Goal: Transaction & Acquisition: Purchase product/service

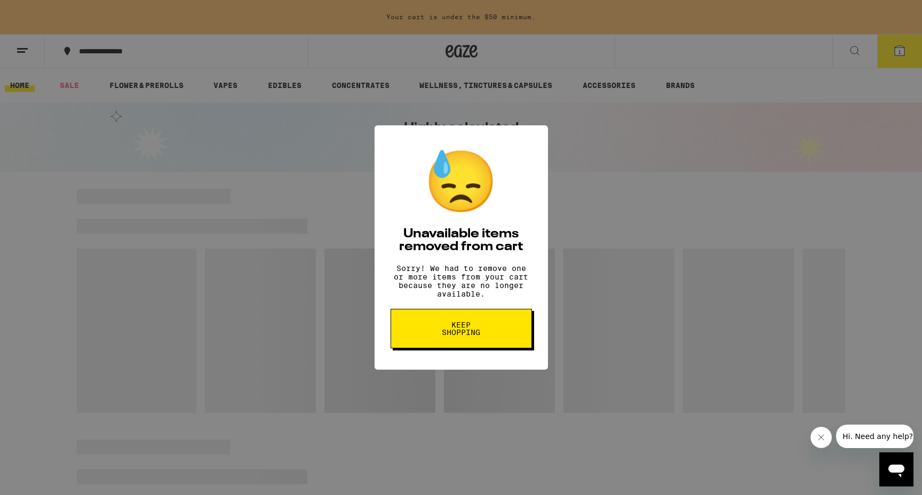
click at [434, 336] on span "Keep Shopping" at bounding box center [461, 328] width 55 height 15
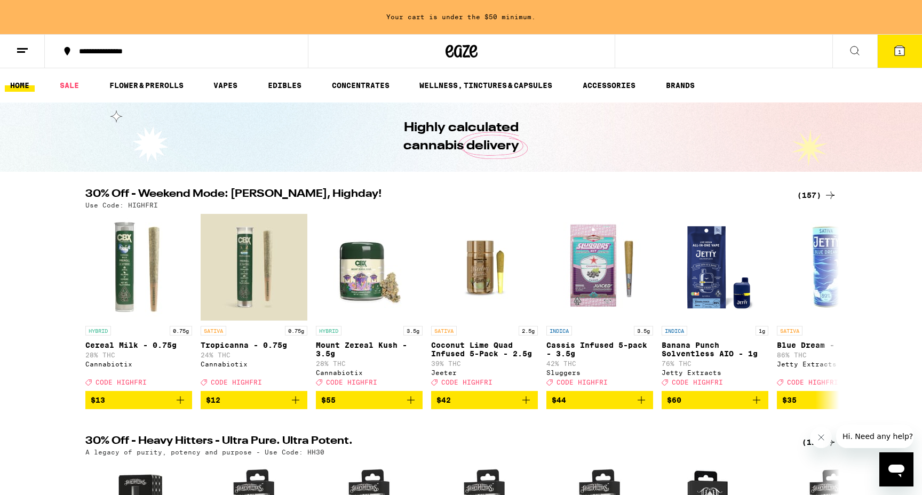
click at [813, 194] on div "(157)" at bounding box center [816, 195] width 39 height 13
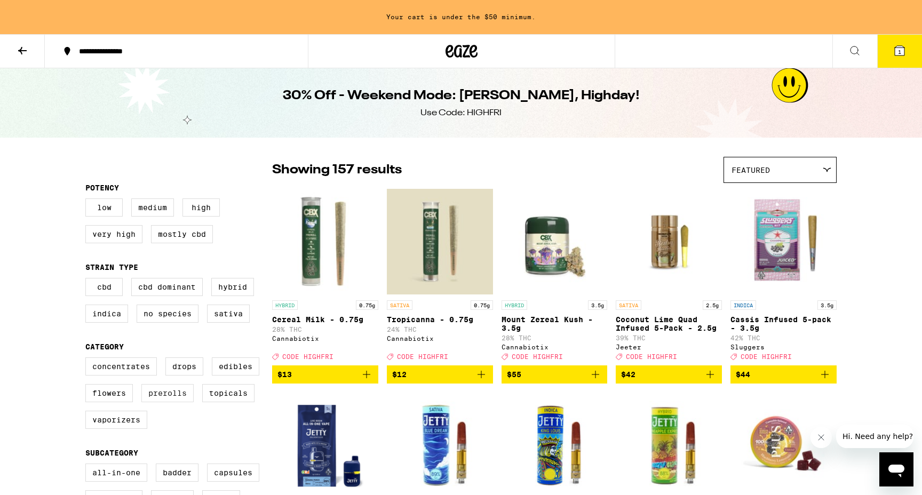
click at [174, 400] on label "Prerolls" at bounding box center [167, 393] width 52 height 18
click at [88, 360] on input "Prerolls" at bounding box center [87, 359] width 1 height 1
checkbox input "true"
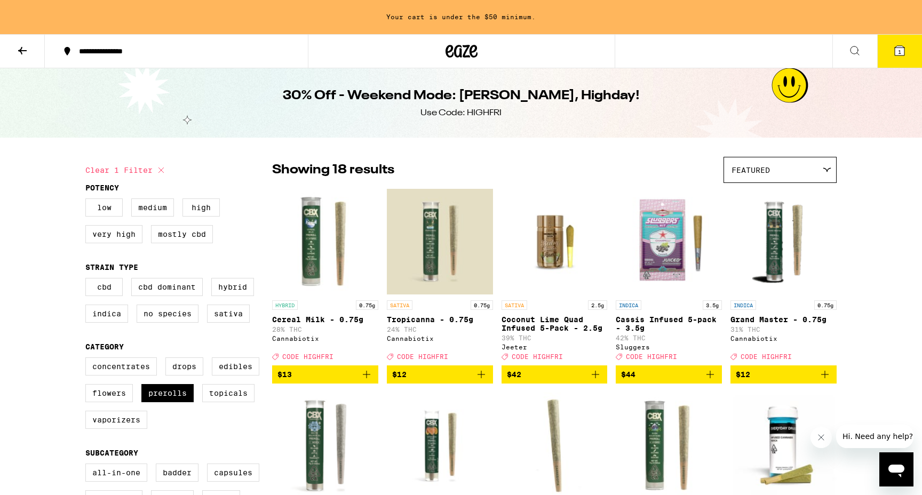
click at [22, 45] on icon at bounding box center [22, 50] width 13 height 13
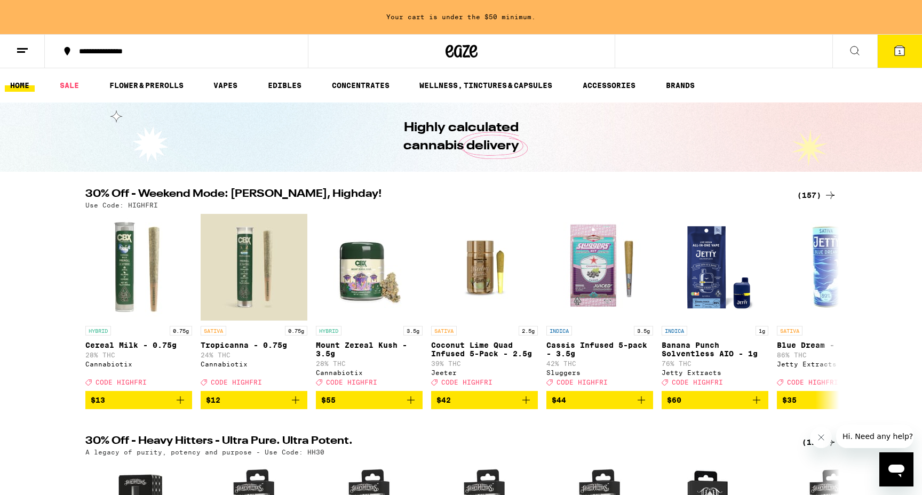
click at [860, 52] on icon at bounding box center [854, 50] width 13 height 13
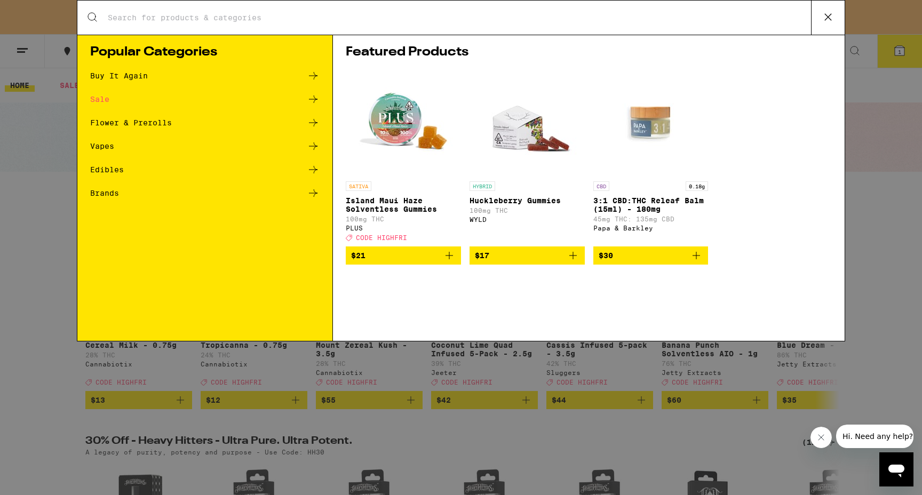
click at [550, 15] on input "Search for Products" at bounding box center [459, 18] width 704 height 10
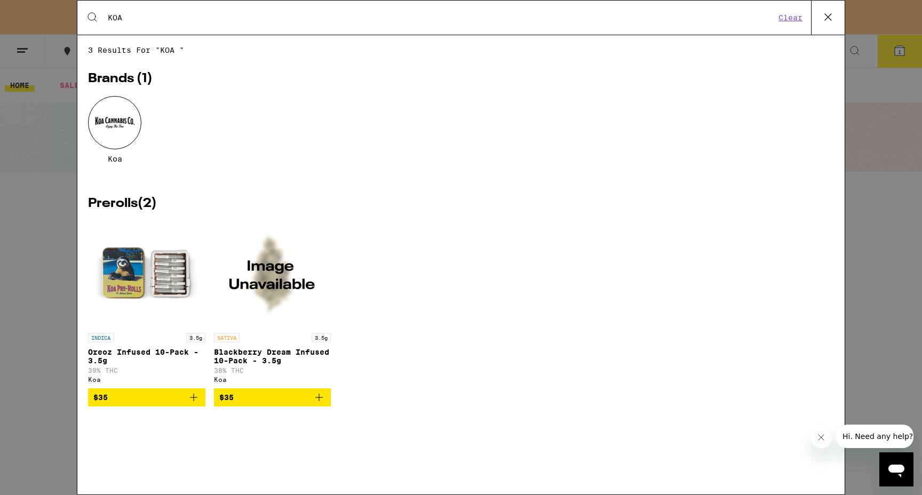
type input "KOA"
click at [116, 121] on div at bounding box center [114, 122] width 53 height 53
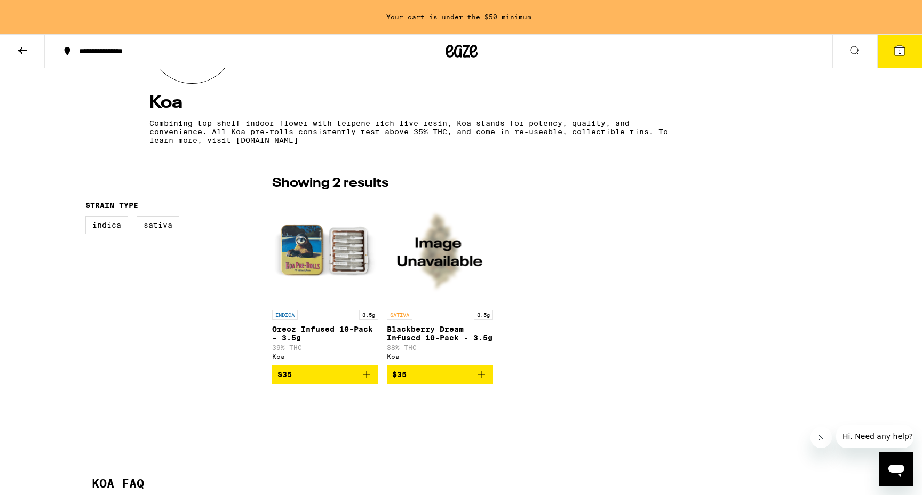
scroll to position [267, 0]
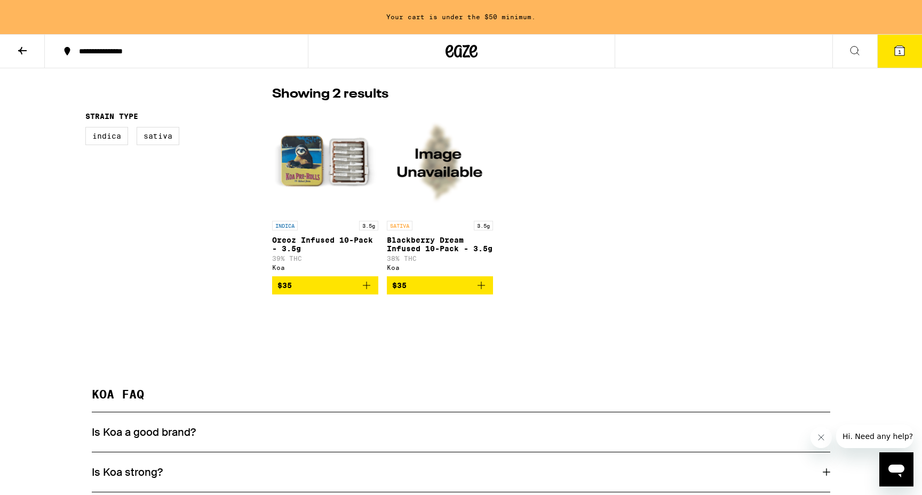
click at [483, 291] on icon "Add to bag" at bounding box center [481, 285] width 13 height 13
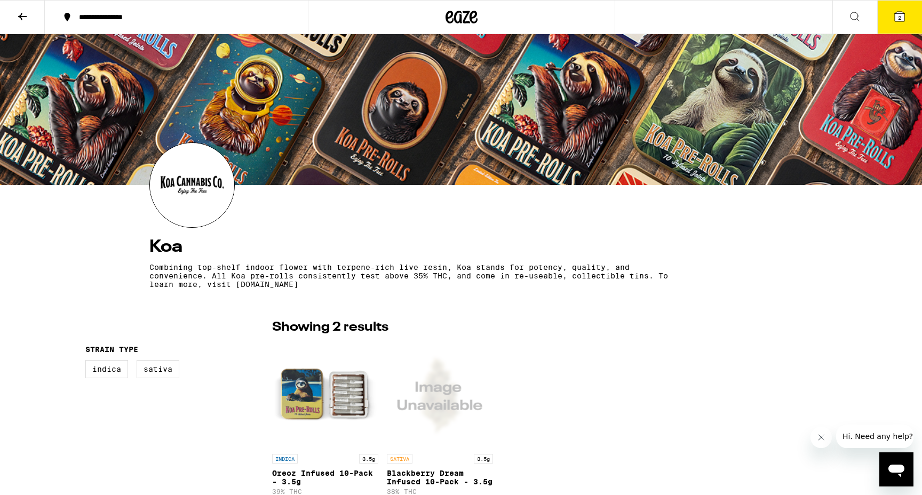
scroll to position [0, 0]
click at [467, 18] on icon at bounding box center [461, 16] width 32 height 19
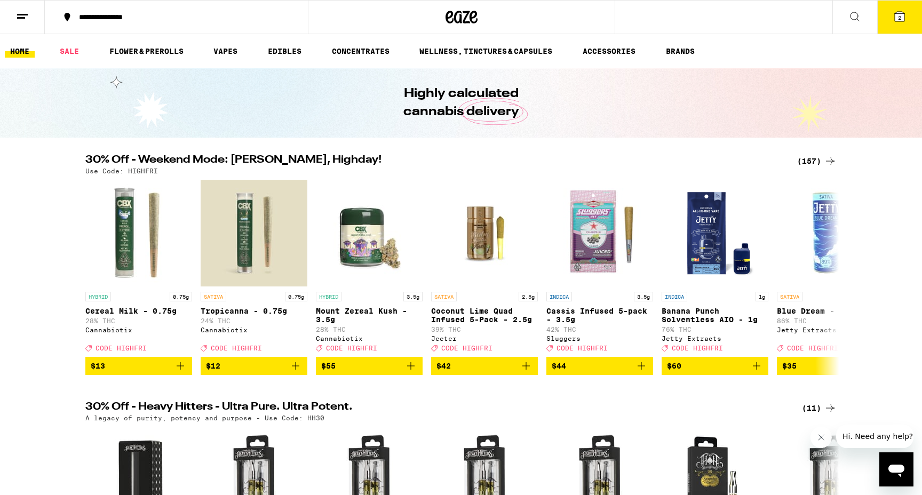
click at [811, 163] on div "(157)" at bounding box center [816, 161] width 39 height 13
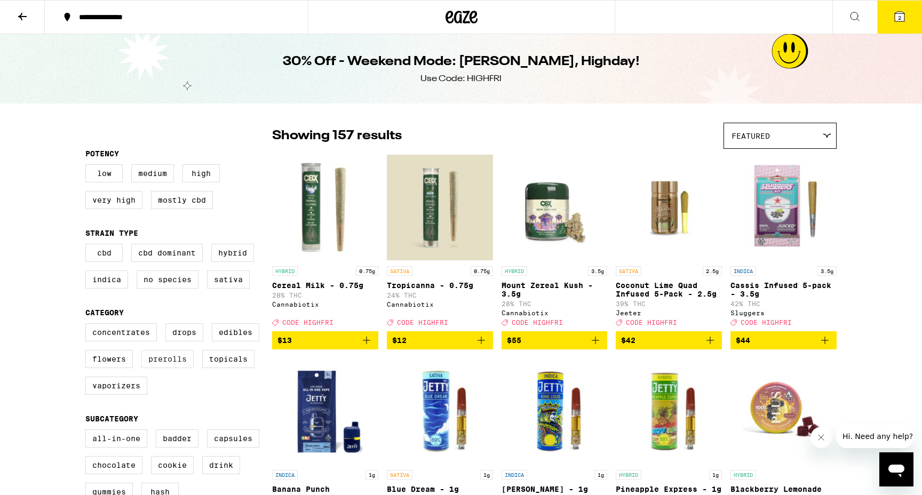
click at [165, 368] on label "Prerolls" at bounding box center [167, 359] width 52 height 18
click at [88, 325] on input "Prerolls" at bounding box center [87, 325] width 1 height 1
checkbox input "true"
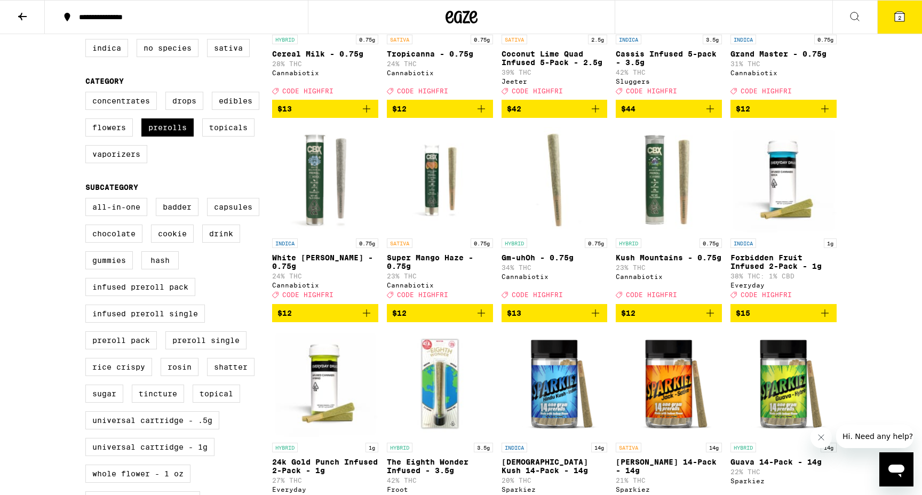
scroll to position [240, 0]
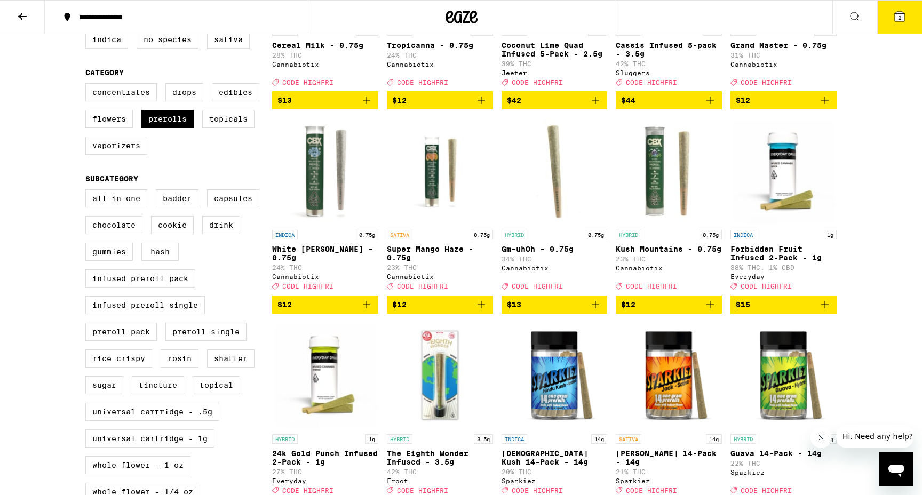
click at [824, 311] on icon "Add to bag" at bounding box center [824, 304] width 13 height 13
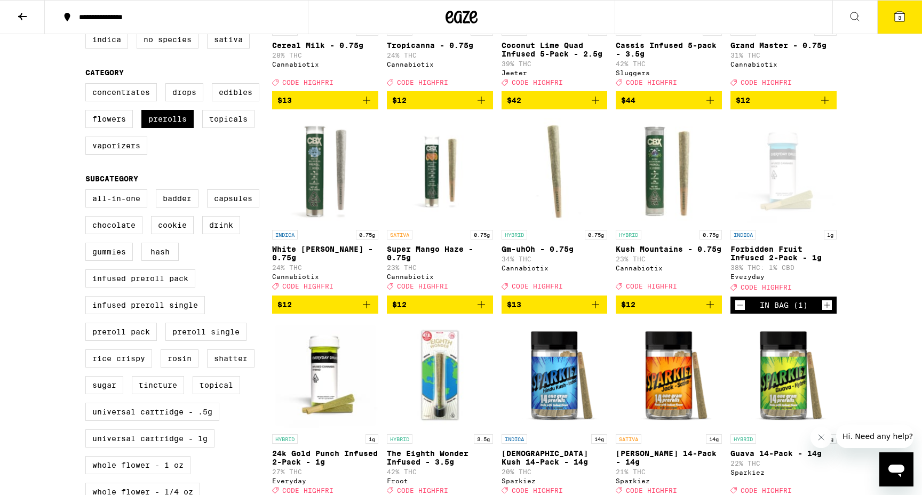
click at [893, 15] on icon at bounding box center [899, 16] width 13 height 13
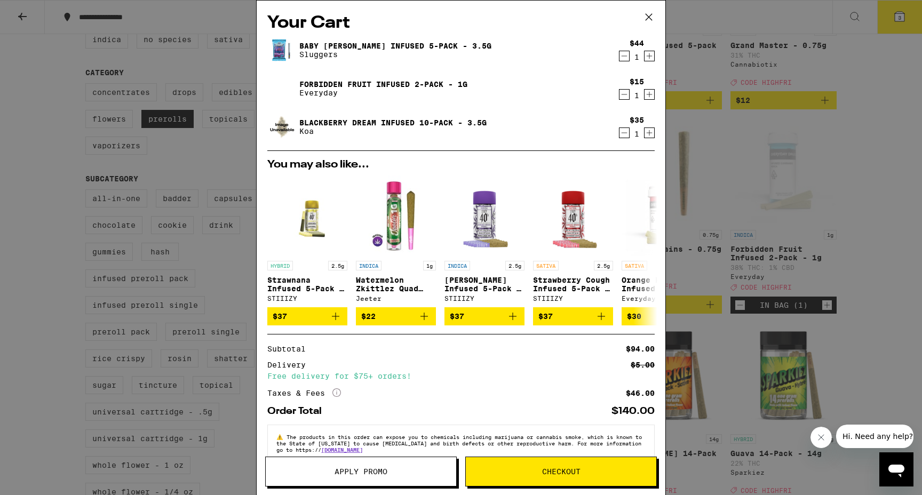
click at [625, 56] on icon "Decrement" at bounding box center [624, 56] width 6 height 0
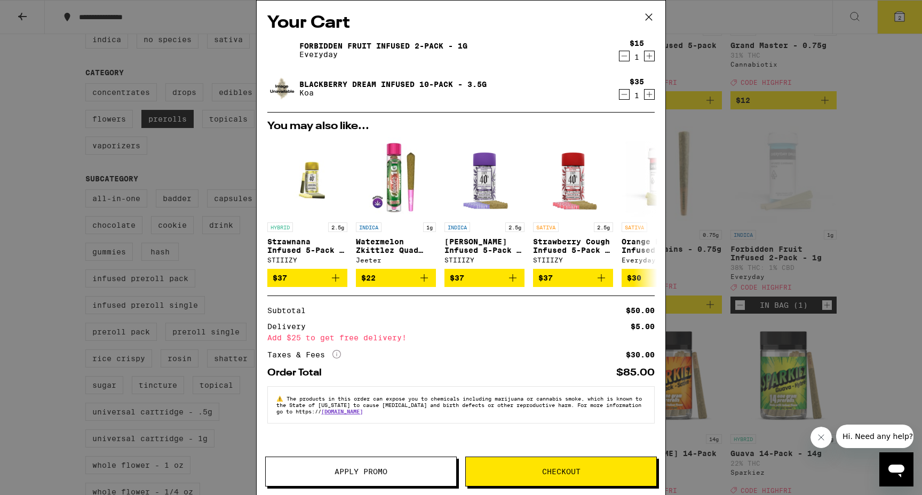
click at [392, 467] on button "Apply Promo" at bounding box center [360, 472] width 191 height 30
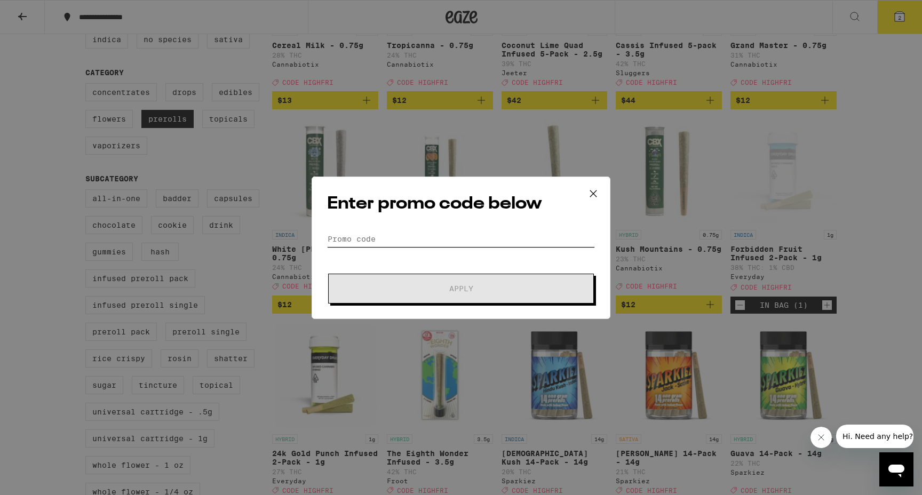
click at [378, 237] on input "Promo Code" at bounding box center [461, 239] width 268 height 16
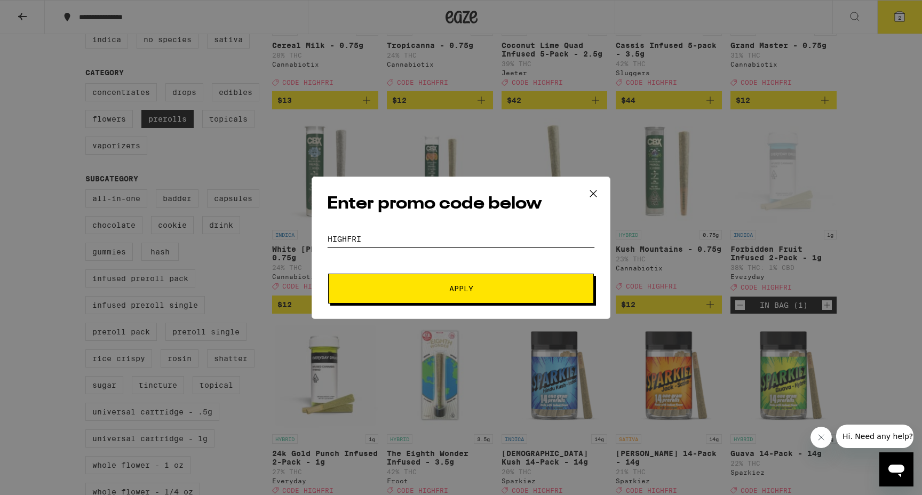
type input "HIGHFRI"
click at [445, 298] on button "Apply" at bounding box center [461, 289] width 266 height 30
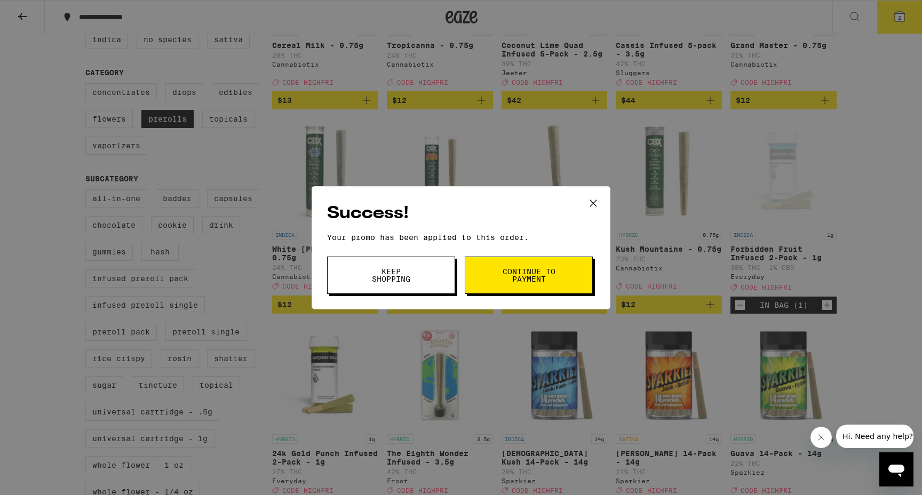
click at [550, 272] on span "Continue to payment" at bounding box center [528, 275] width 54 height 15
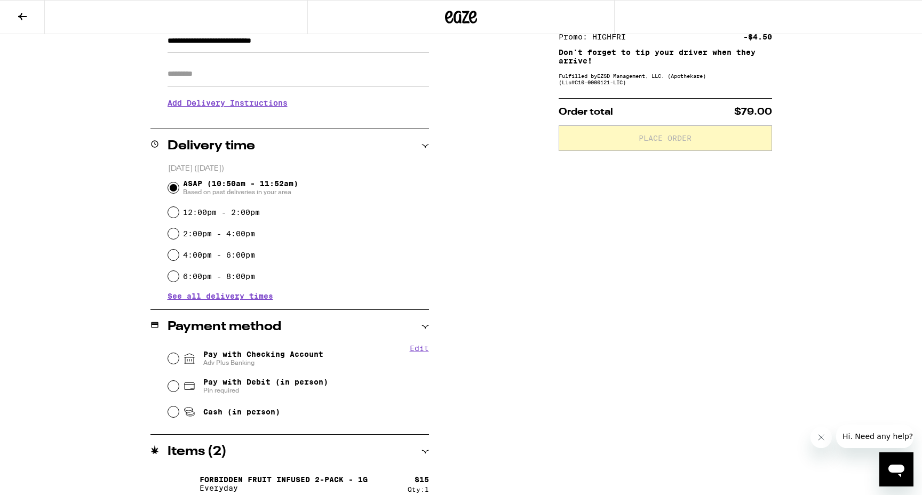
scroll to position [170, 0]
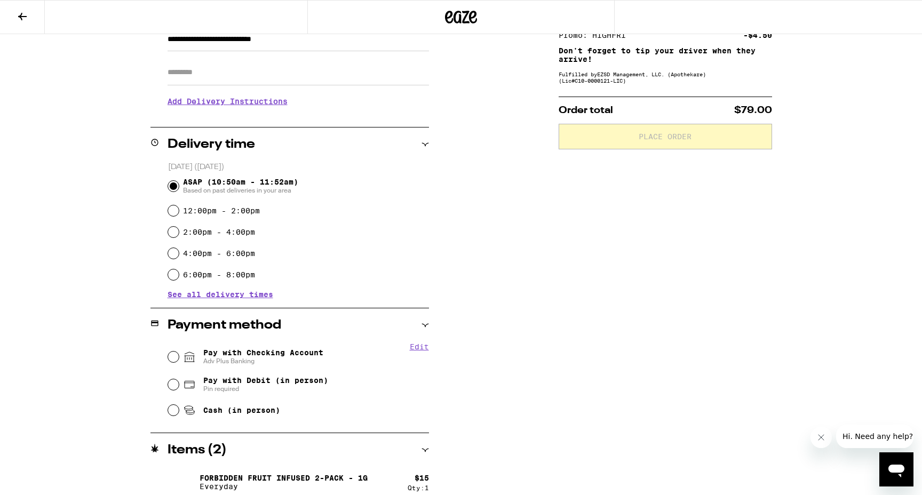
click at [173, 357] on input "Pay with Checking Account Adv Plus Banking" at bounding box center [173, 357] width 11 height 11
radio input "true"
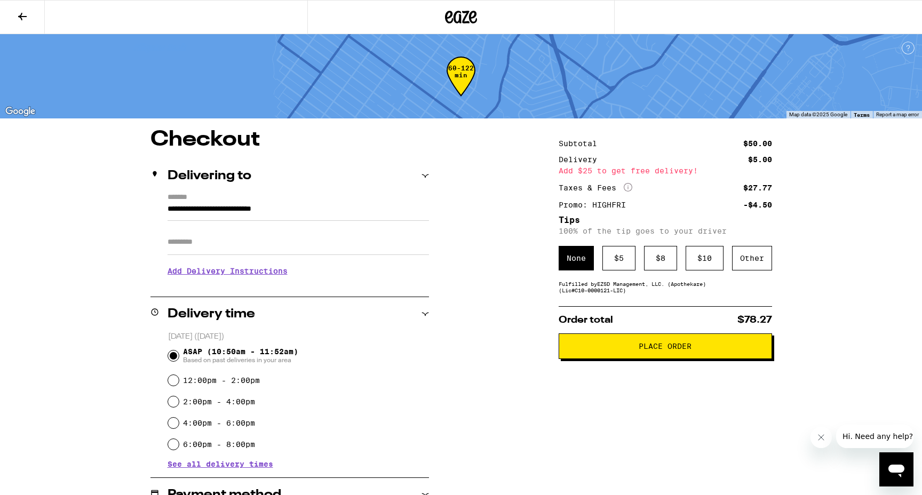
scroll to position [0, 0]
click at [627, 355] on button "Place Order" at bounding box center [664, 346] width 213 height 26
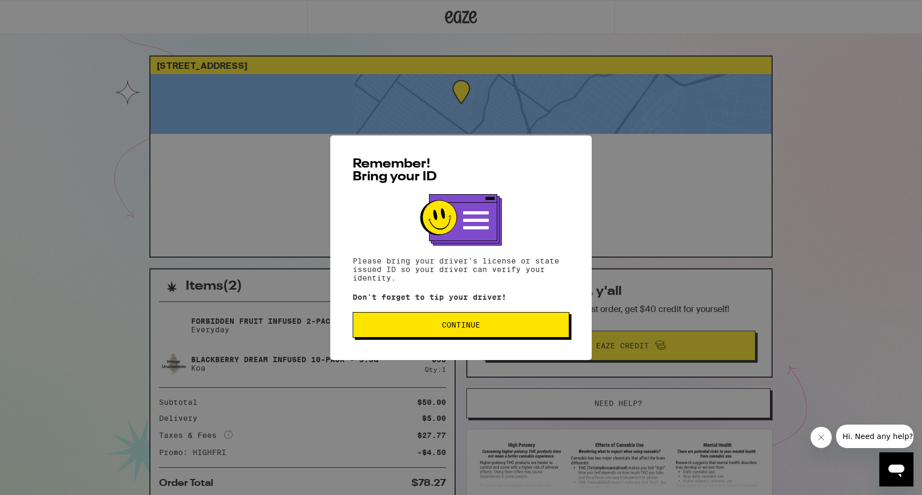
click at [441, 338] on button "Continue" at bounding box center [461, 325] width 217 height 26
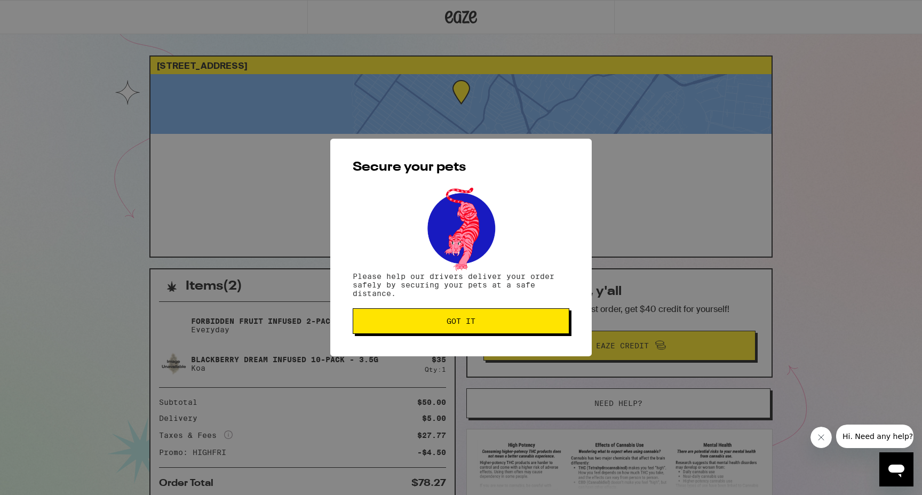
click at [442, 339] on div "Secure your pets Please help our drivers deliver your order safely by securing …" at bounding box center [460, 248] width 261 height 218
click at [442, 318] on button "Got it" at bounding box center [461, 321] width 217 height 26
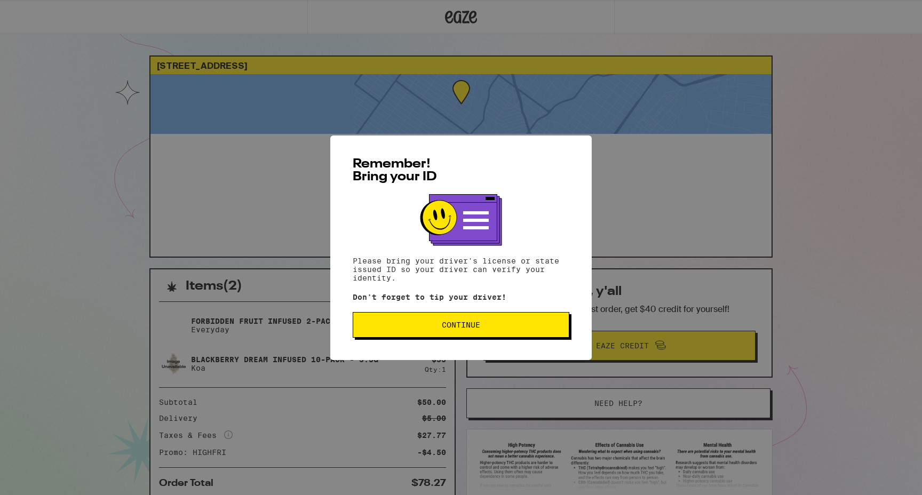
click at [427, 327] on span "Continue" at bounding box center [461, 324] width 198 height 7
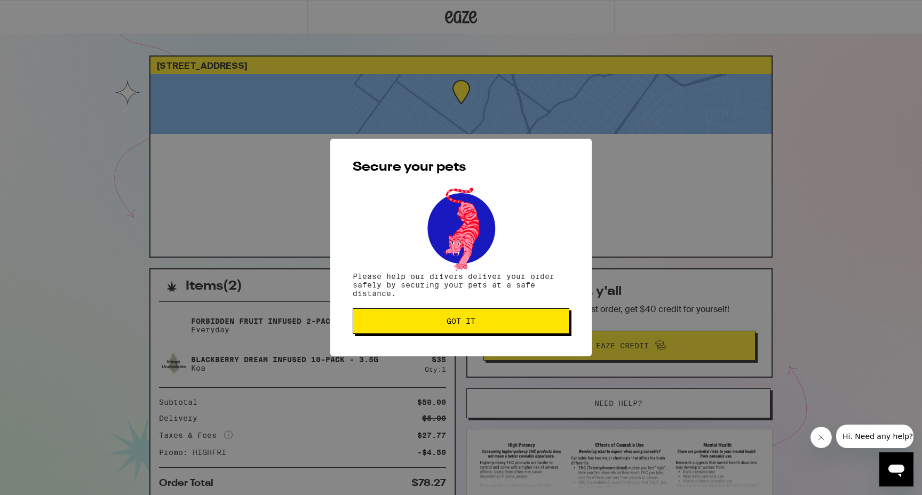
click at [427, 327] on button "Got it" at bounding box center [461, 321] width 217 height 26
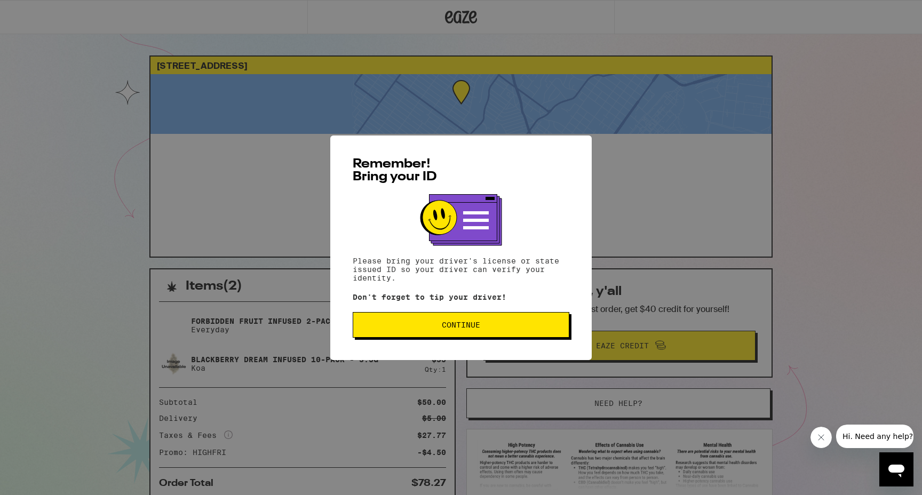
click at [426, 316] on button "Continue" at bounding box center [461, 325] width 217 height 26
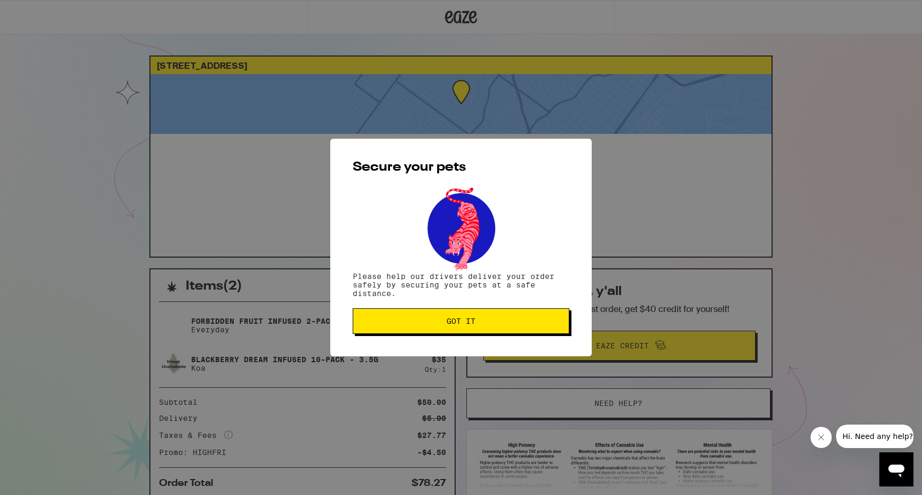
click at [430, 321] on span "Got it" at bounding box center [461, 320] width 198 height 7
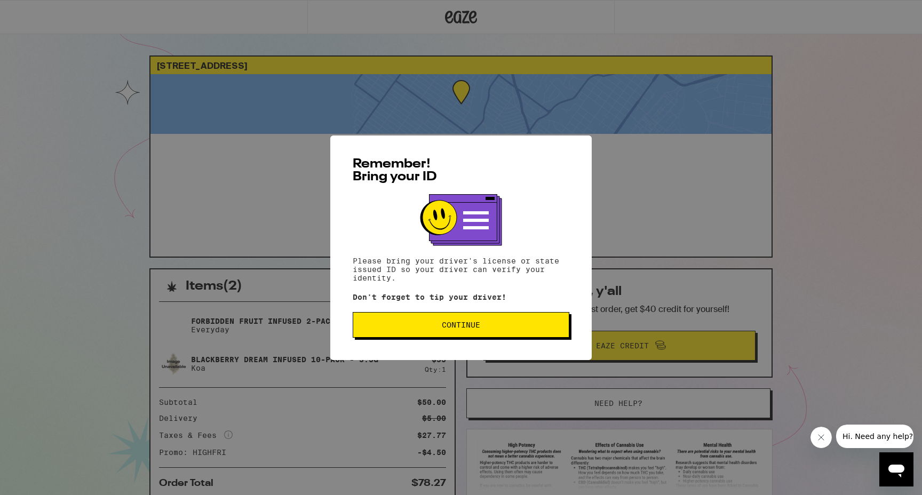
click at [483, 325] on span "Continue" at bounding box center [461, 324] width 198 height 7
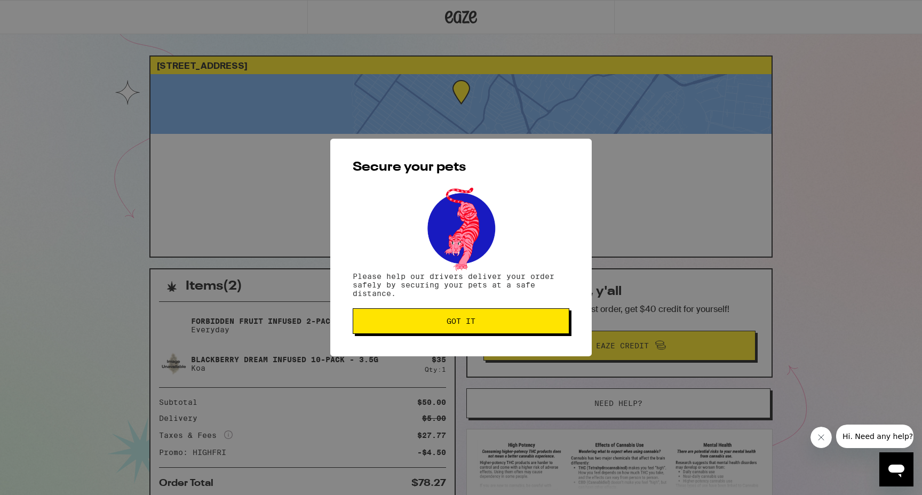
click at [472, 324] on span "Got it" at bounding box center [460, 320] width 29 height 7
